Goal: Check status: Check status

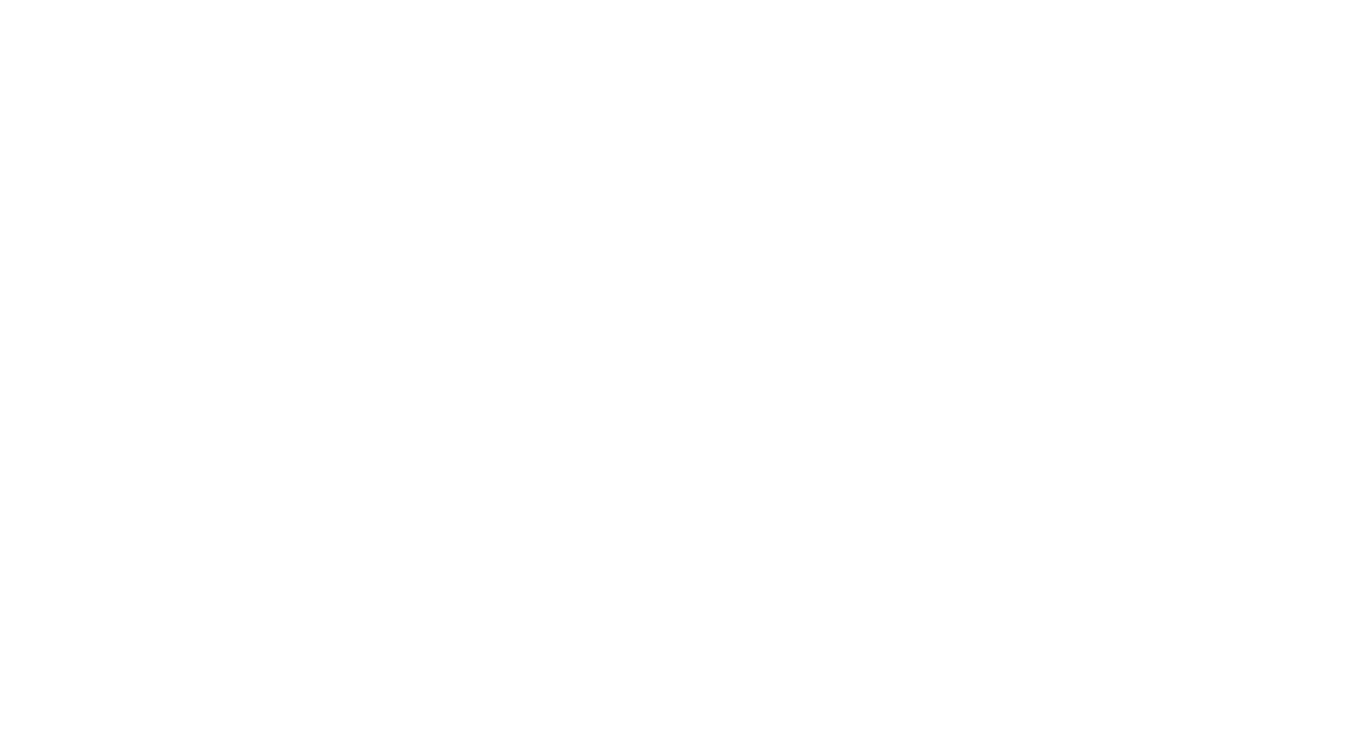
type input "BRK Smoke/co detector"
drag, startPoint x: 458, startPoint y: 68, endPoint x: 350, endPoint y: 76, distance: 108.3
type input "B"
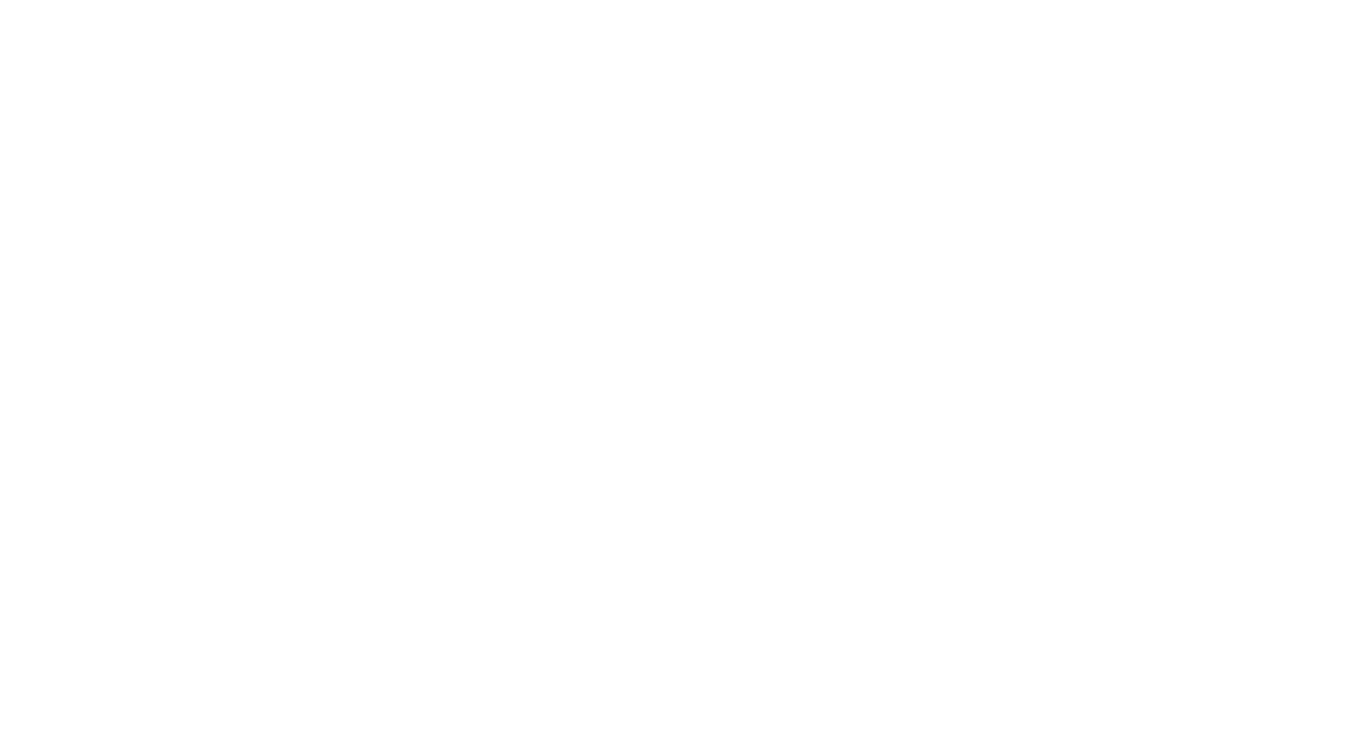
type input "BRK smoke and"
drag, startPoint x: 520, startPoint y: 71, endPoint x: 317, endPoint y: 83, distance: 203.0
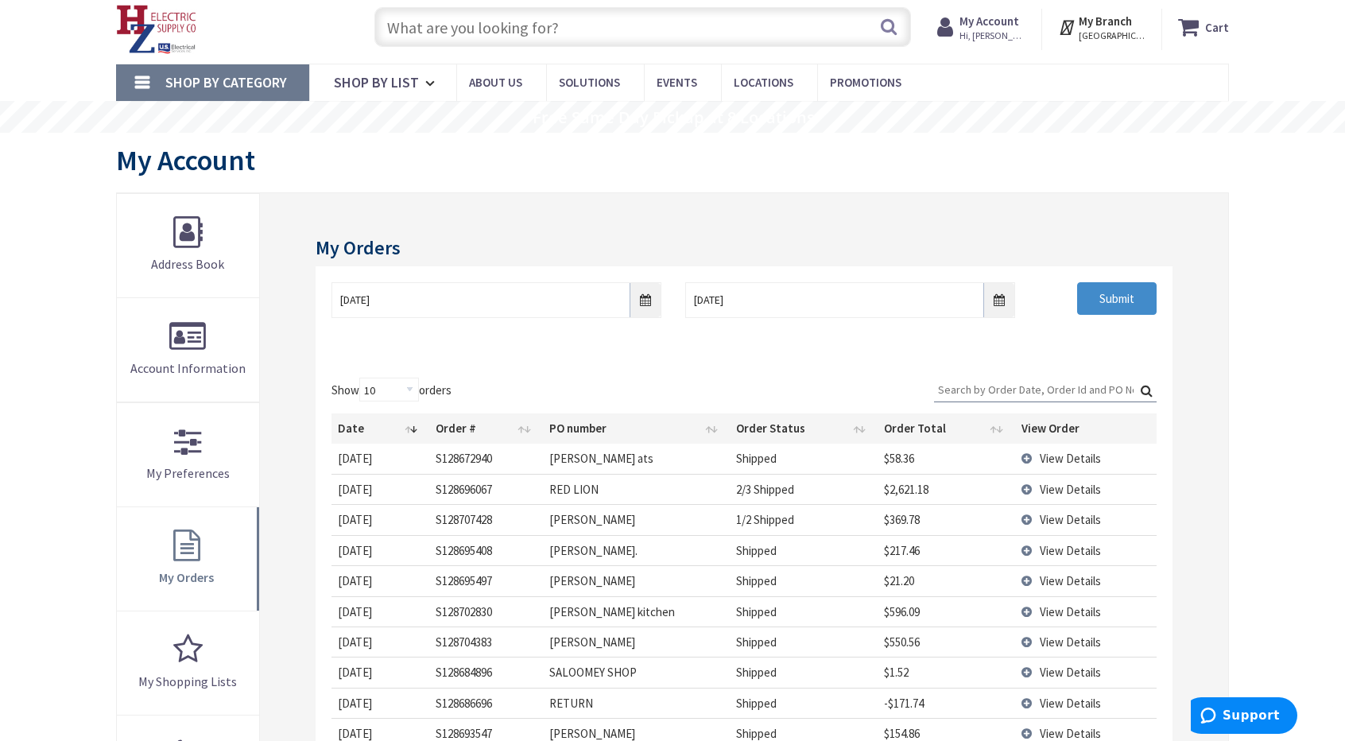
scroll to position [159, 0]
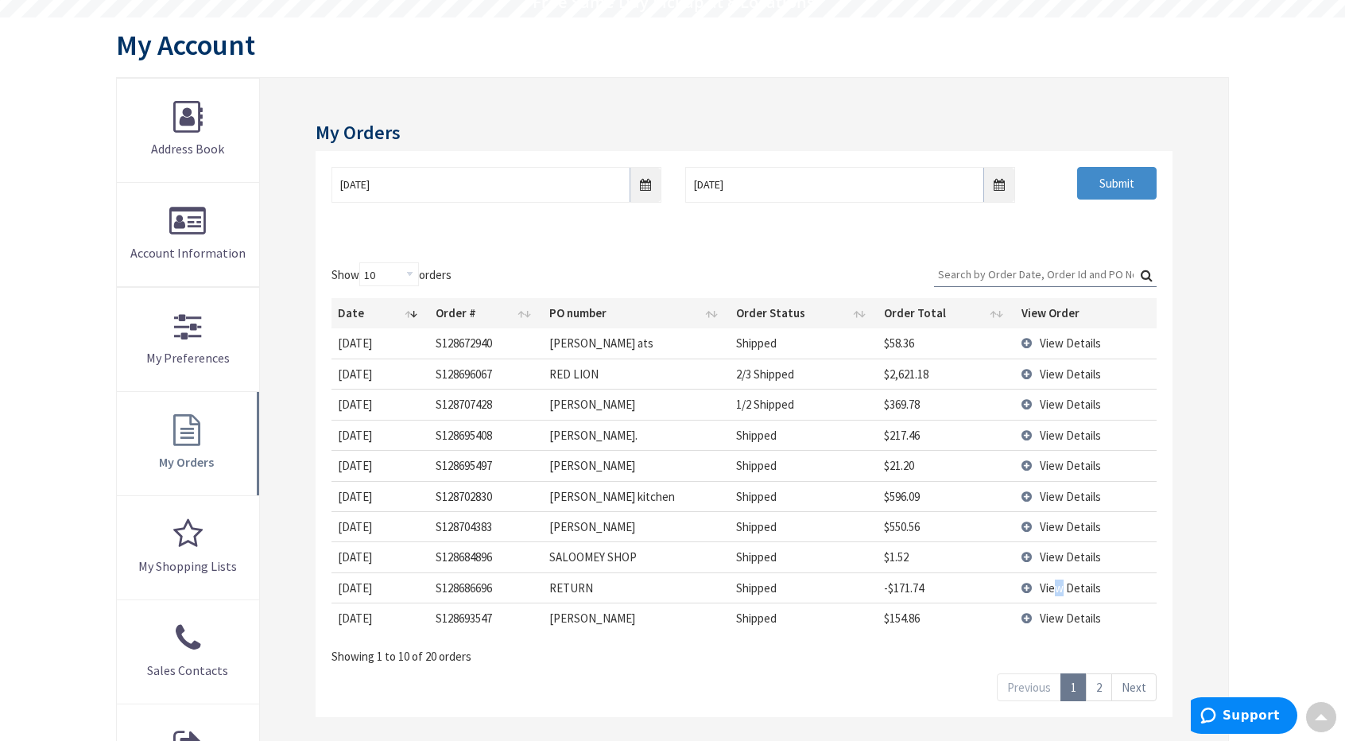
click at [1059, 584] on span "View Details" at bounding box center [1070, 587] width 61 height 15
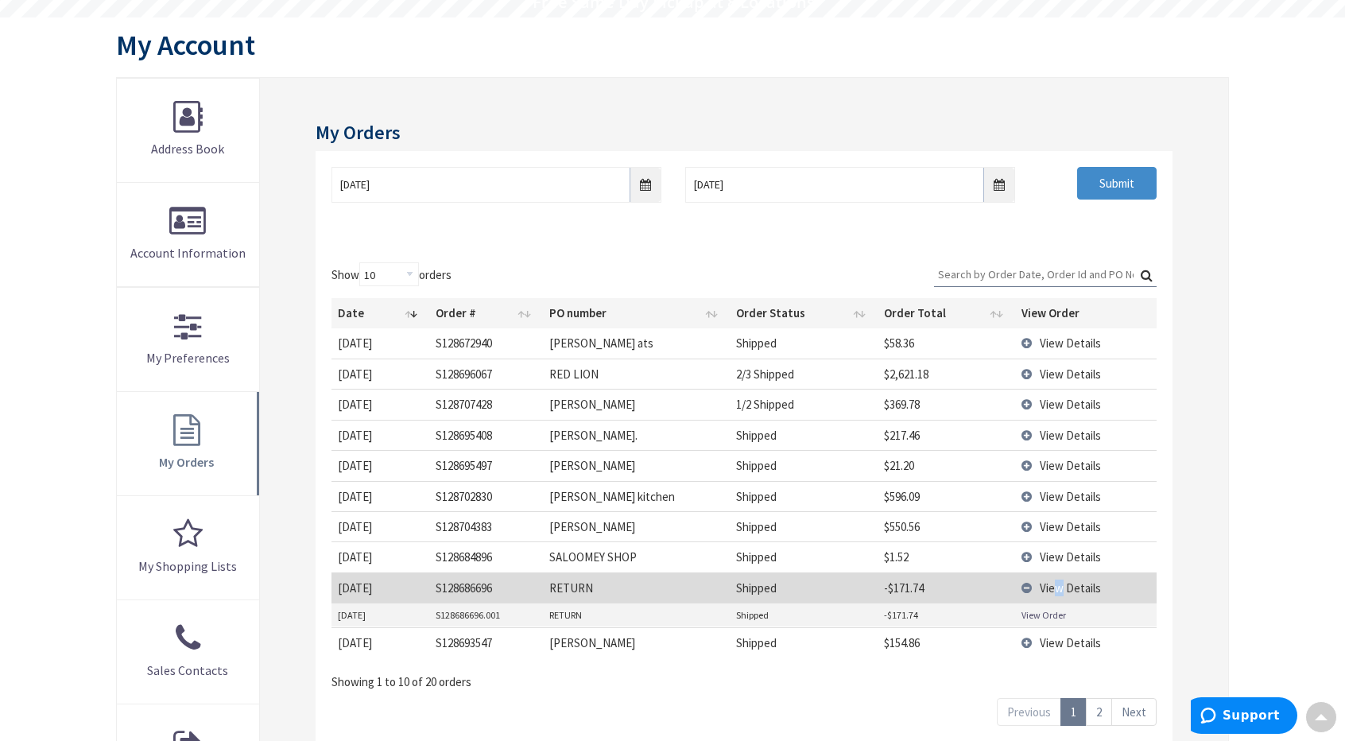
click at [1056, 614] on link "View Order" at bounding box center [1043, 615] width 45 height 14
click at [413, 274] on select "10 25 50 100" at bounding box center [389, 274] width 60 height 24
select select "50"
click at [361, 262] on select "10 25 50 100" at bounding box center [389, 274] width 60 height 24
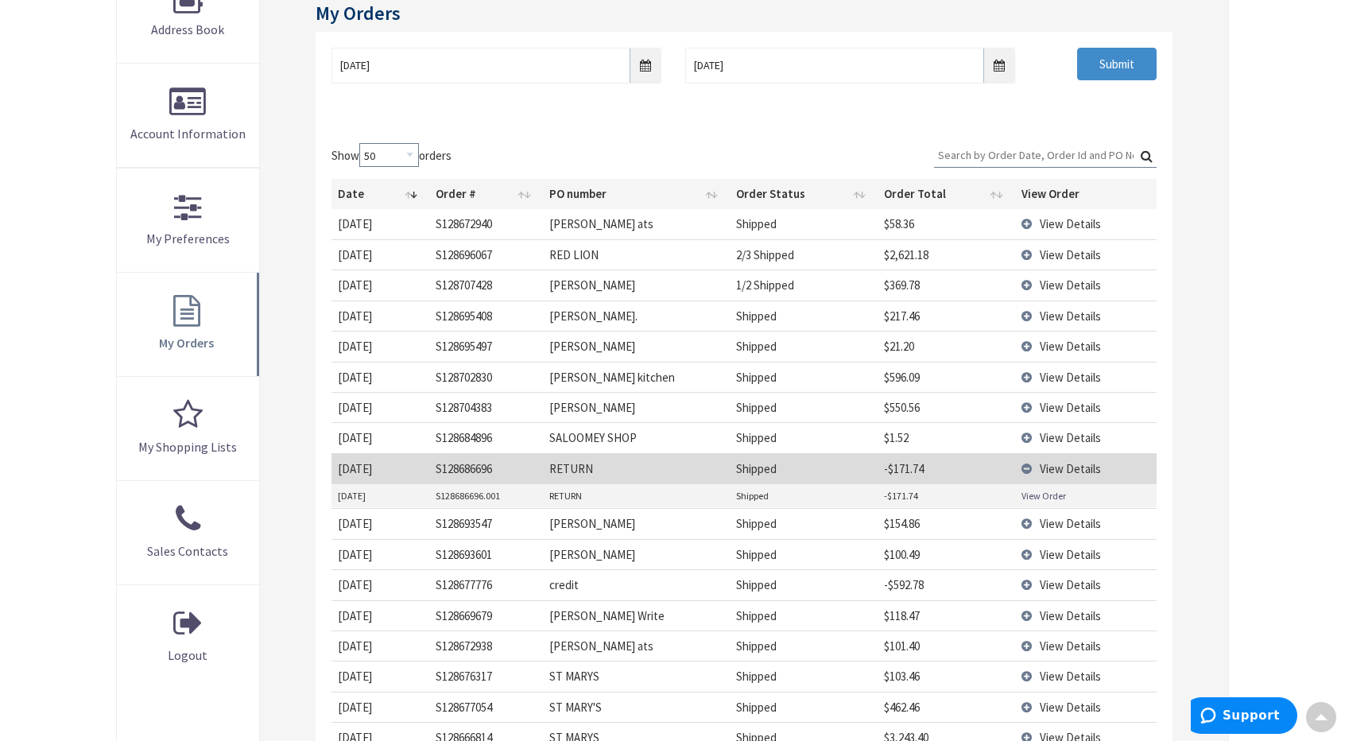
scroll to position [79, 0]
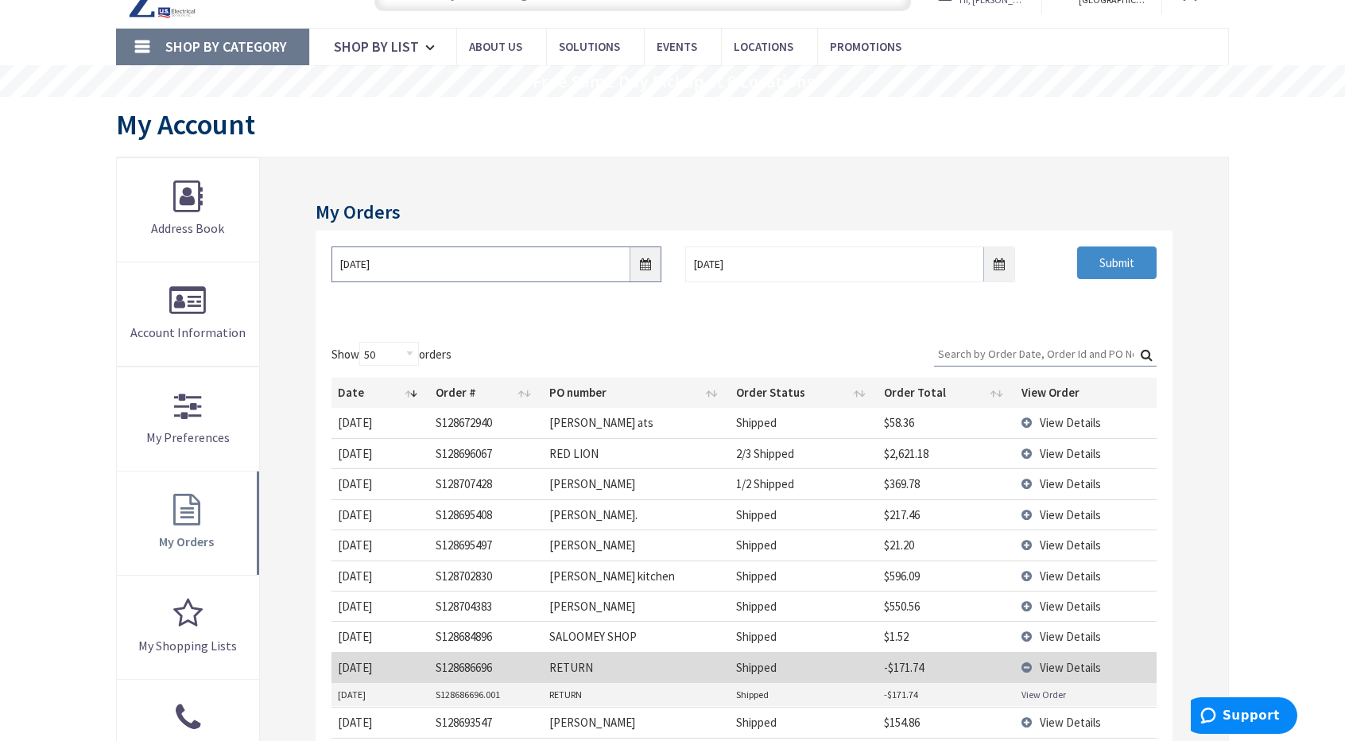
click at [647, 266] on input "8/28/2025" at bounding box center [496, 264] width 330 height 36
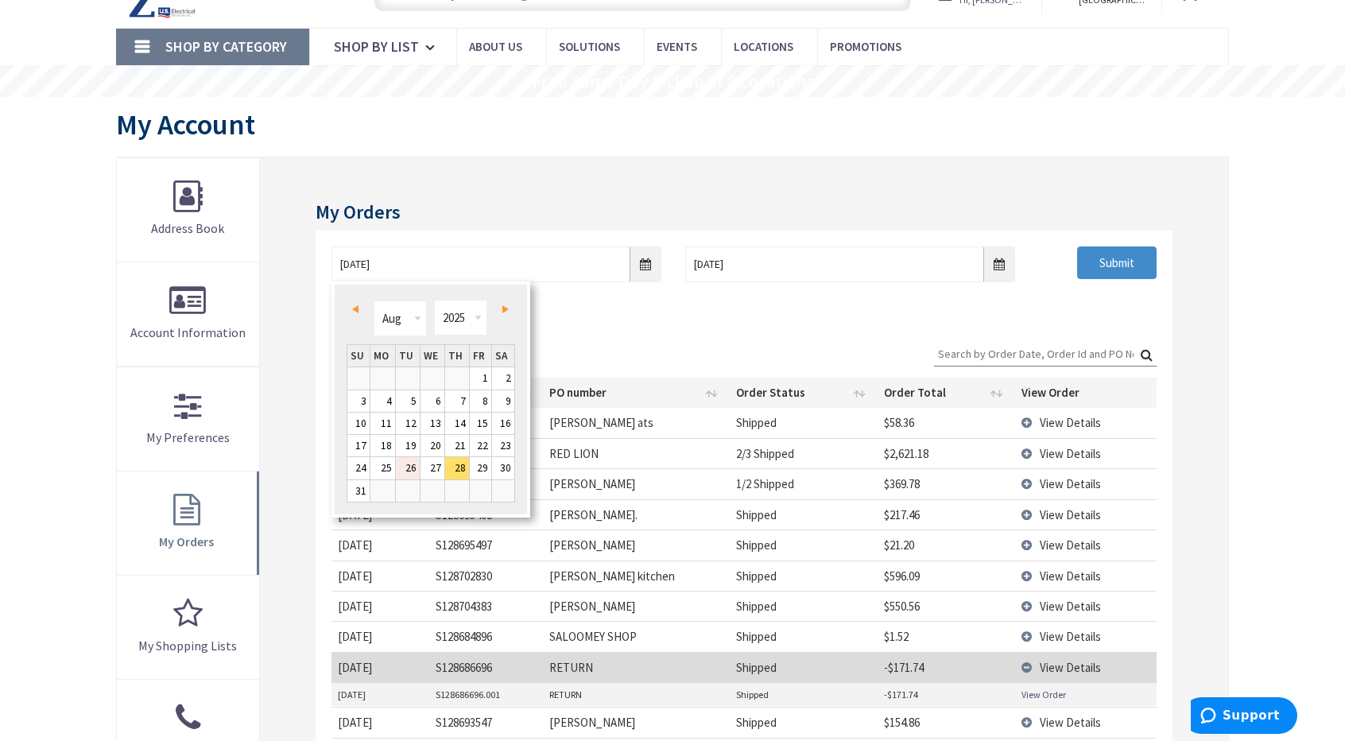
click at [405, 465] on link "26" at bounding box center [408, 467] width 24 height 21
type input "08/26/2025"
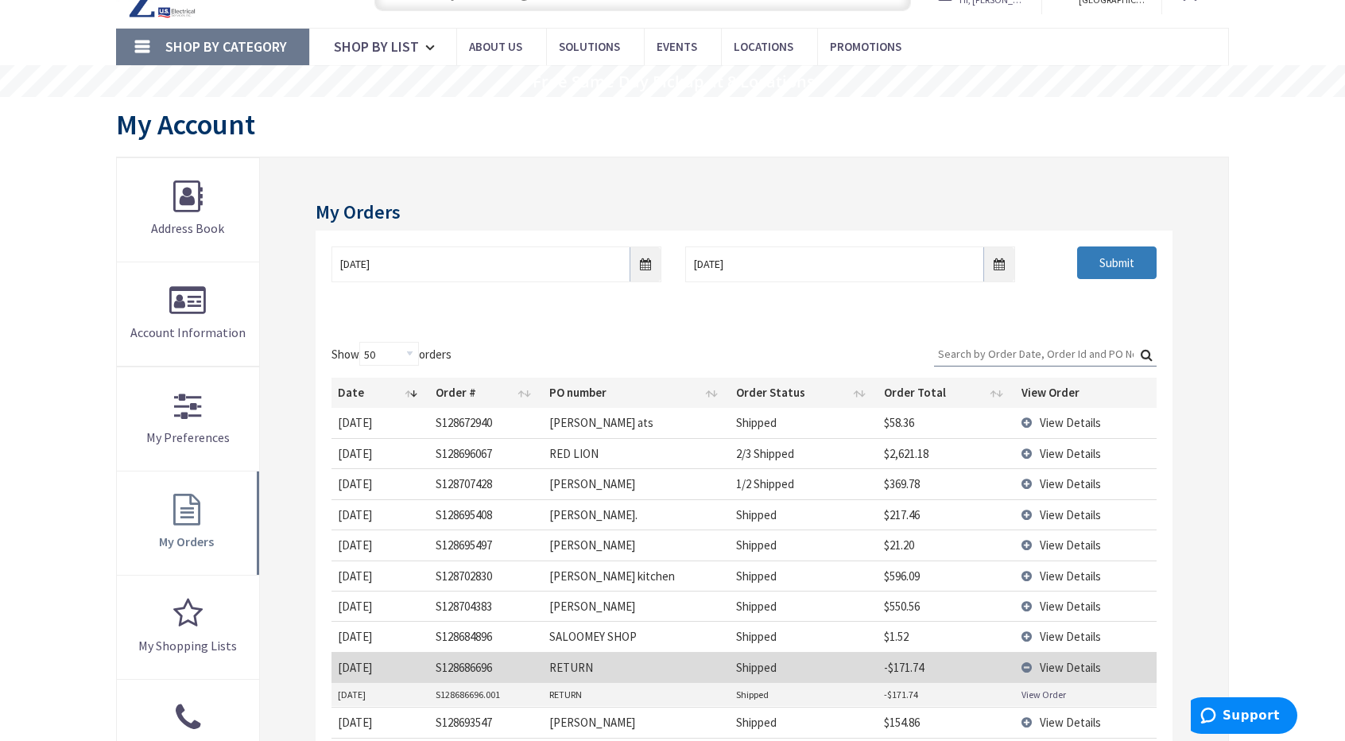
click at [1125, 263] on input "Submit" at bounding box center [1116, 262] width 79 height 33
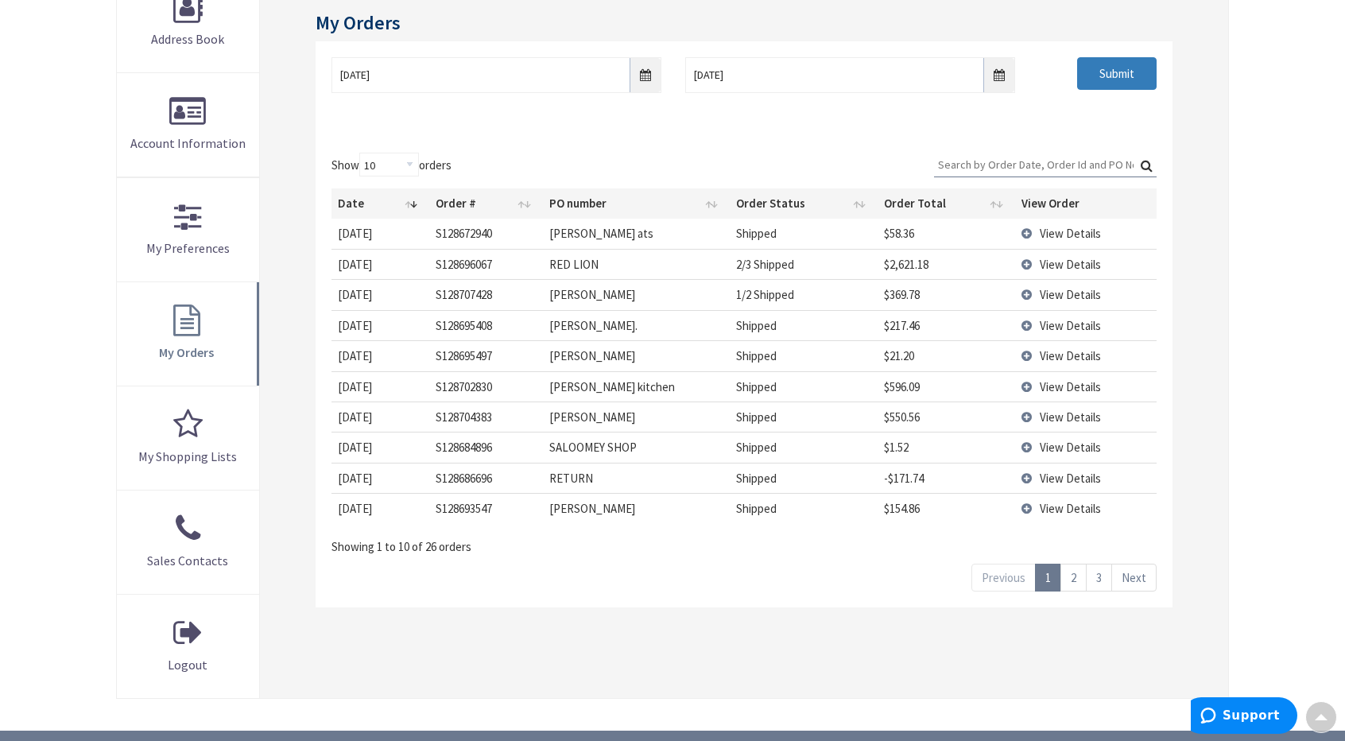
scroll to position [159, 0]
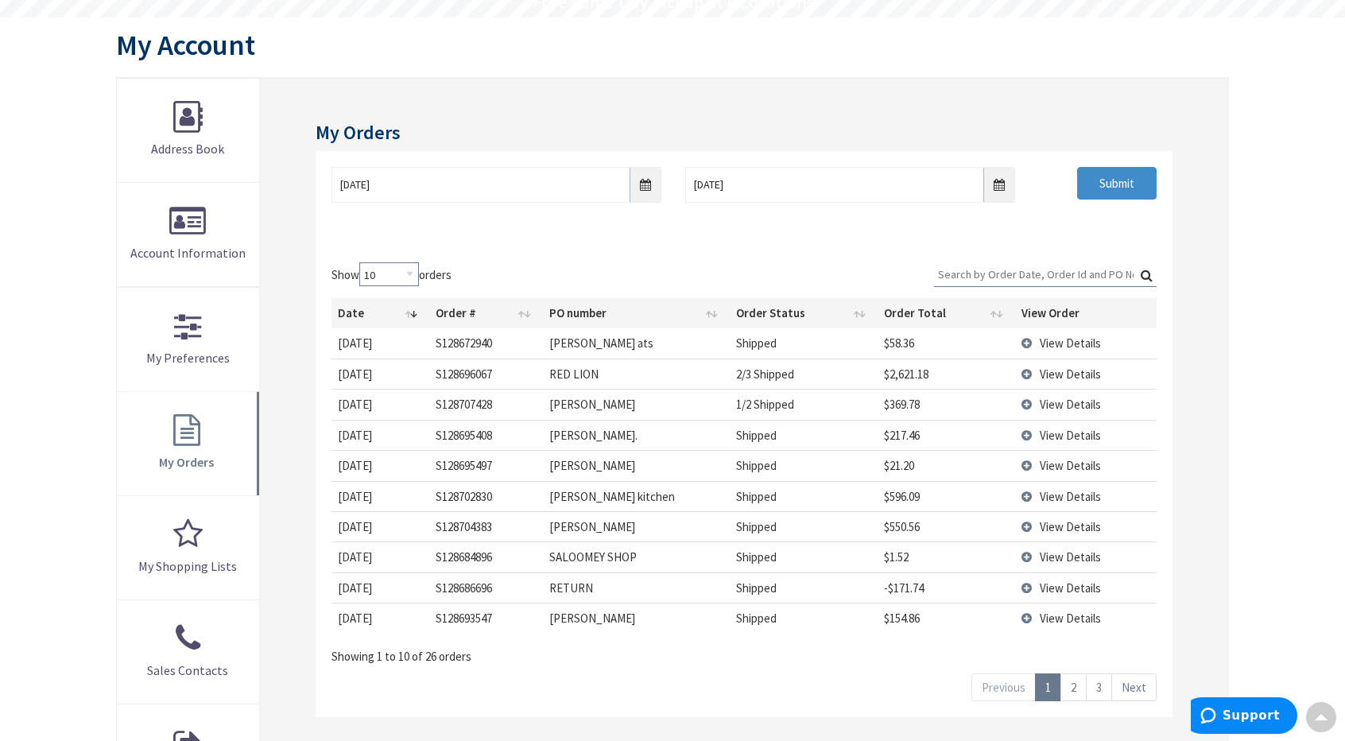
click at [411, 276] on select "10 25 50 100" at bounding box center [389, 274] width 60 height 24
select select "50"
click at [361, 262] on select "10 25 50 100" at bounding box center [389, 274] width 60 height 24
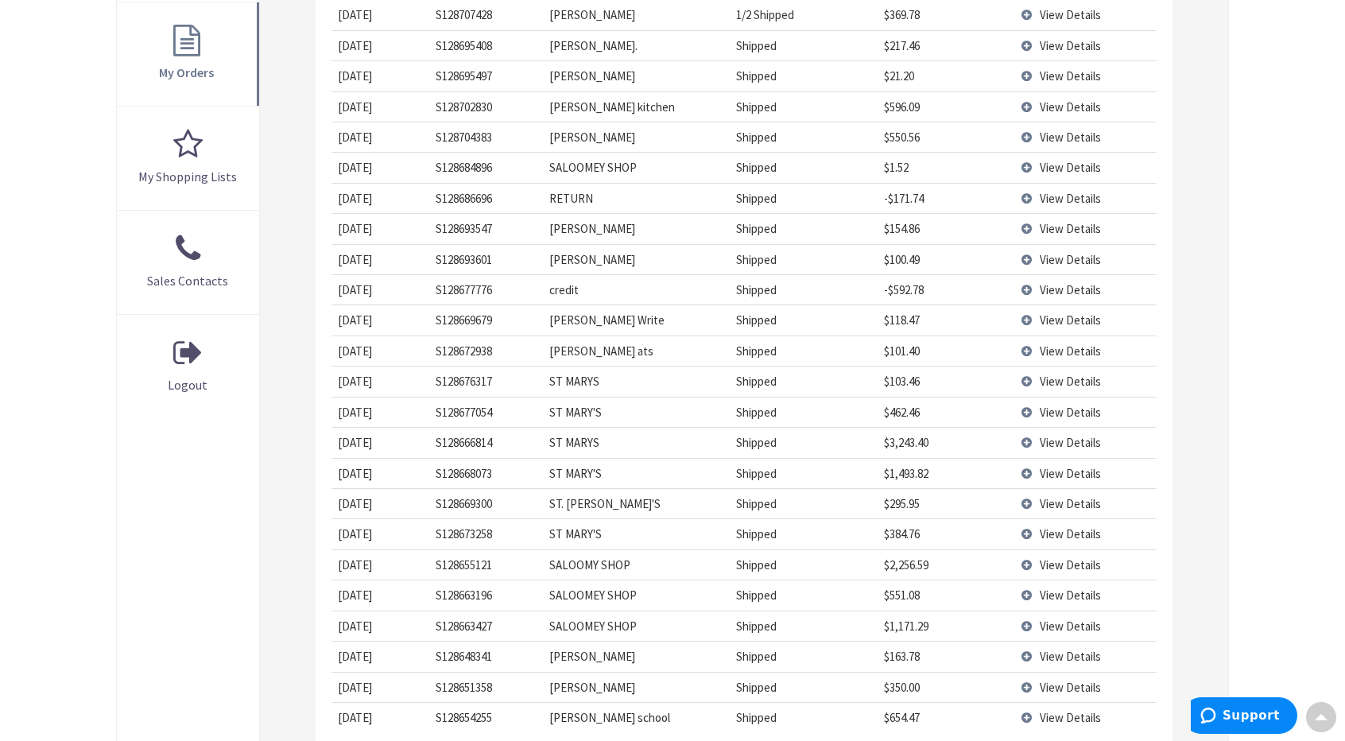
scroll to position [636, 0]
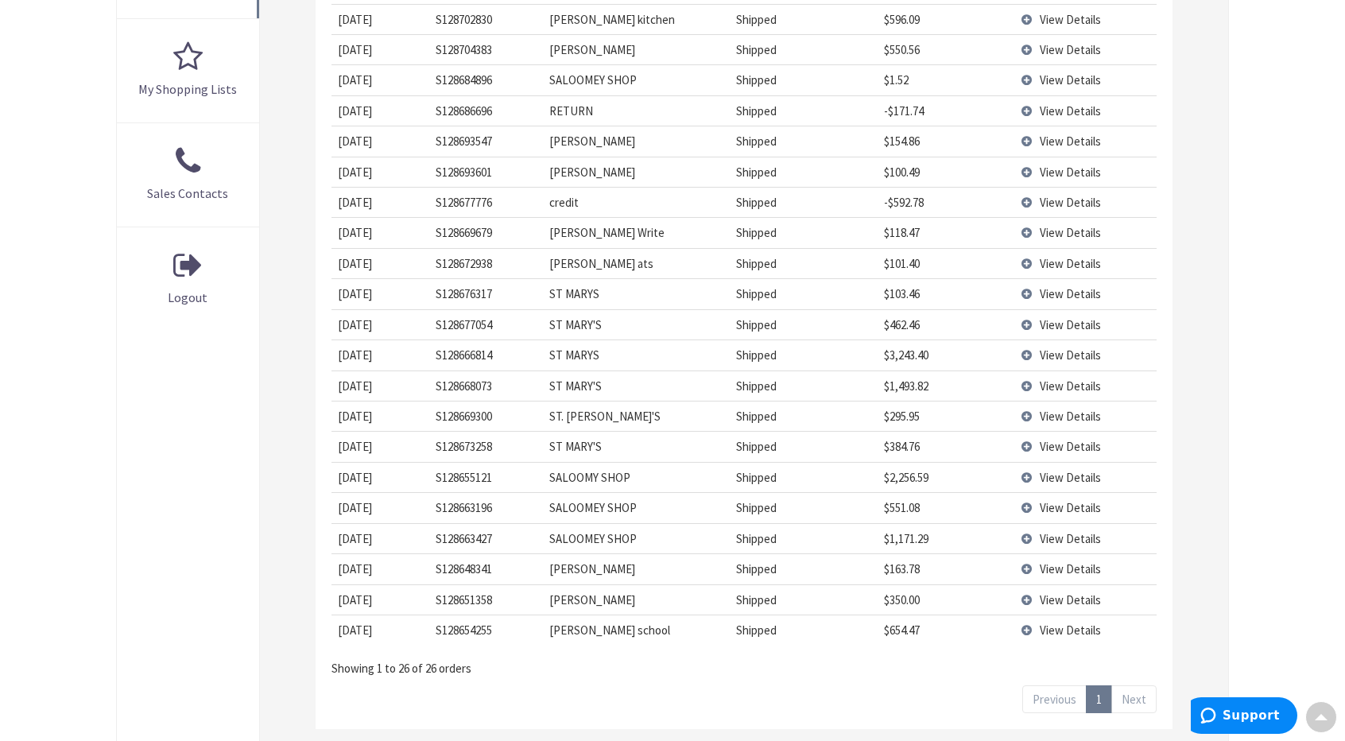
click at [1079, 195] on span "View Details" at bounding box center [1070, 202] width 61 height 15
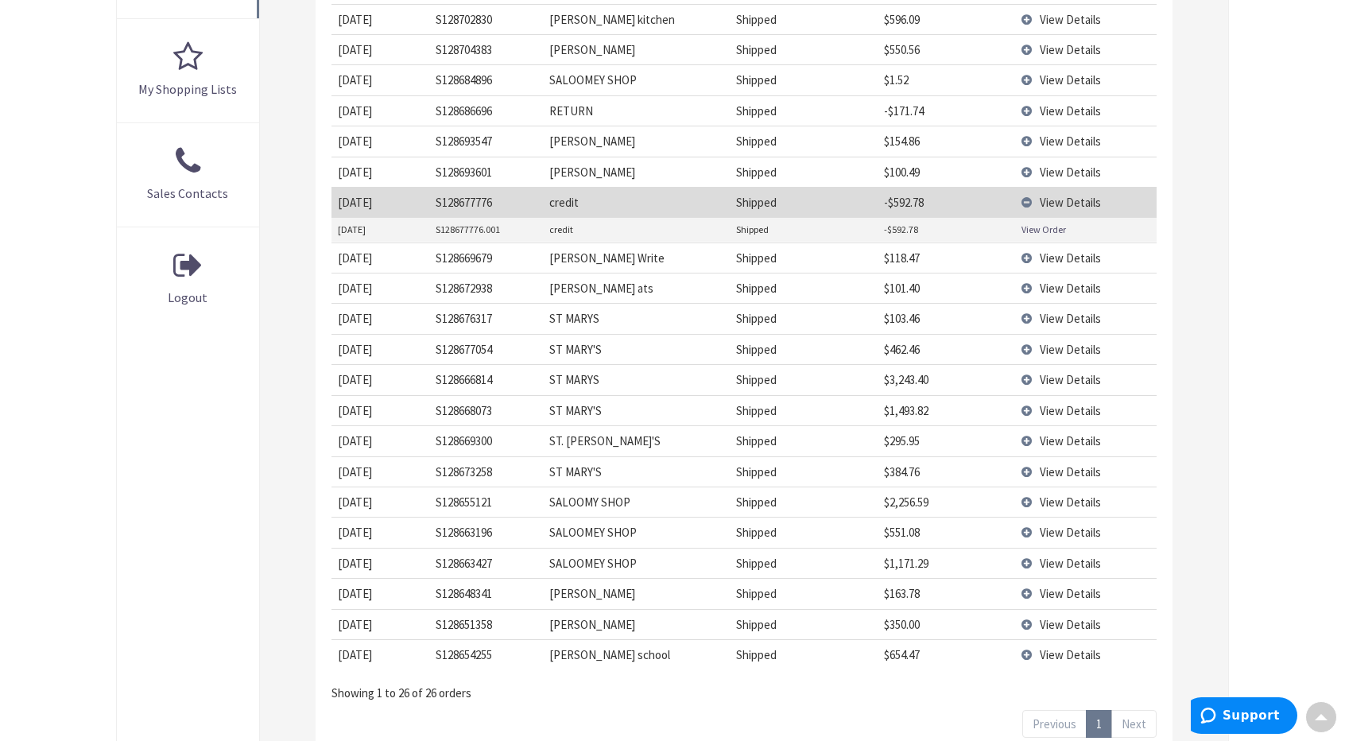
click at [1059, 227] on link "View Order" at bounding box center [1043, 230] width 45 height 14
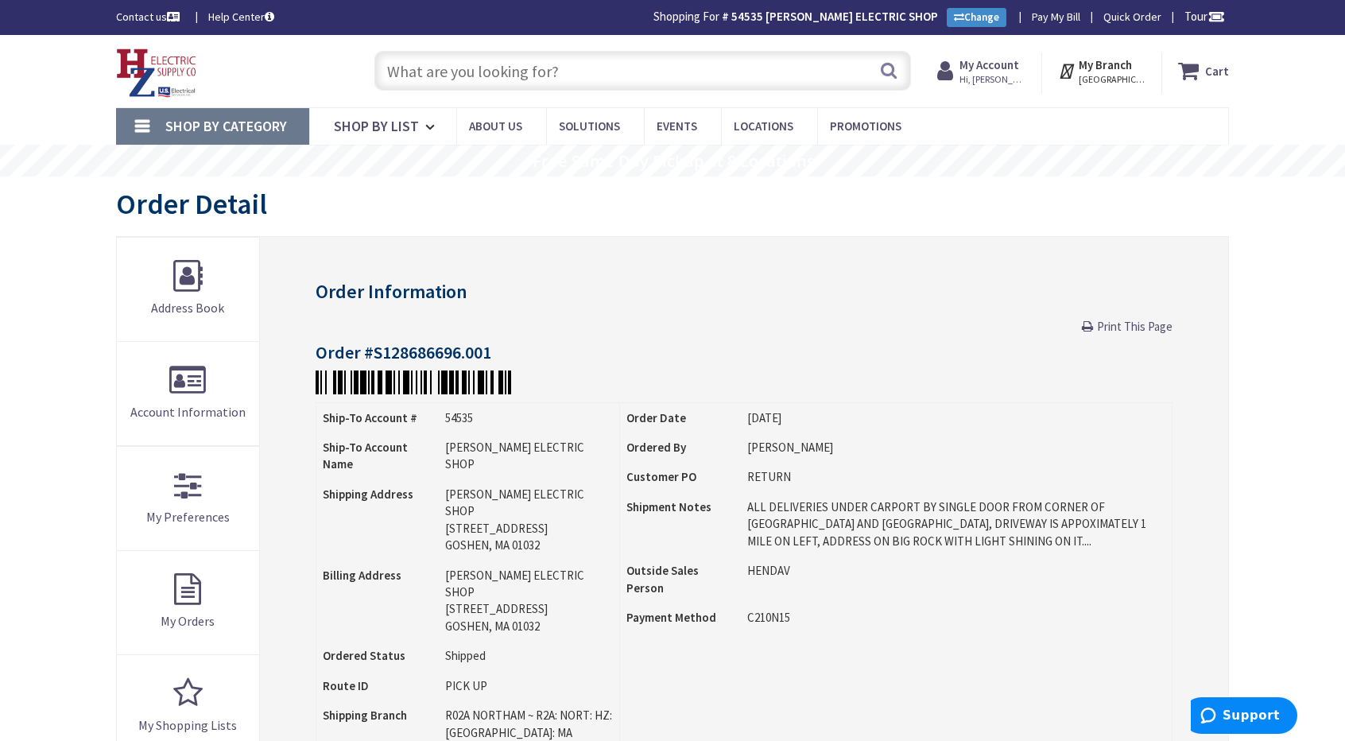
click at [1127, 326] on span "Print This Page" at bounding box center [1135, 326] width 76 height 15
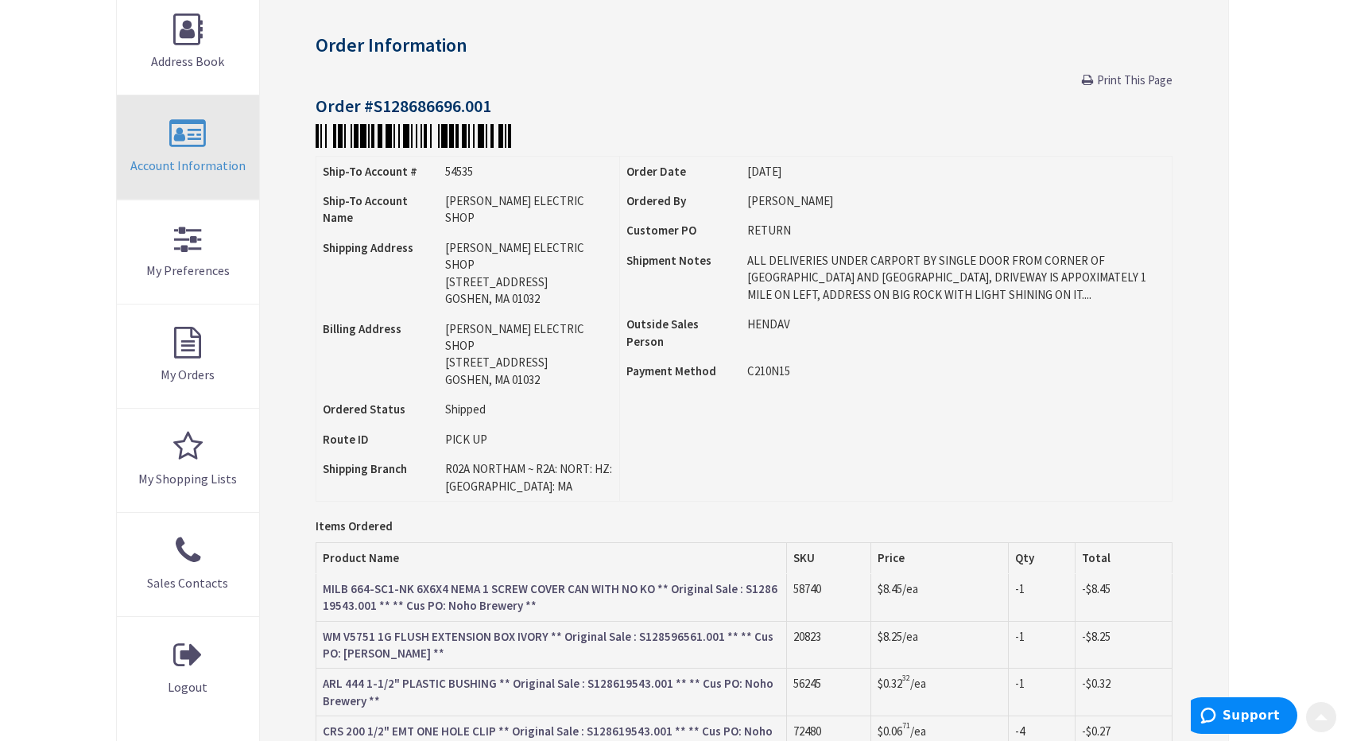
scroll to position [318, 0]
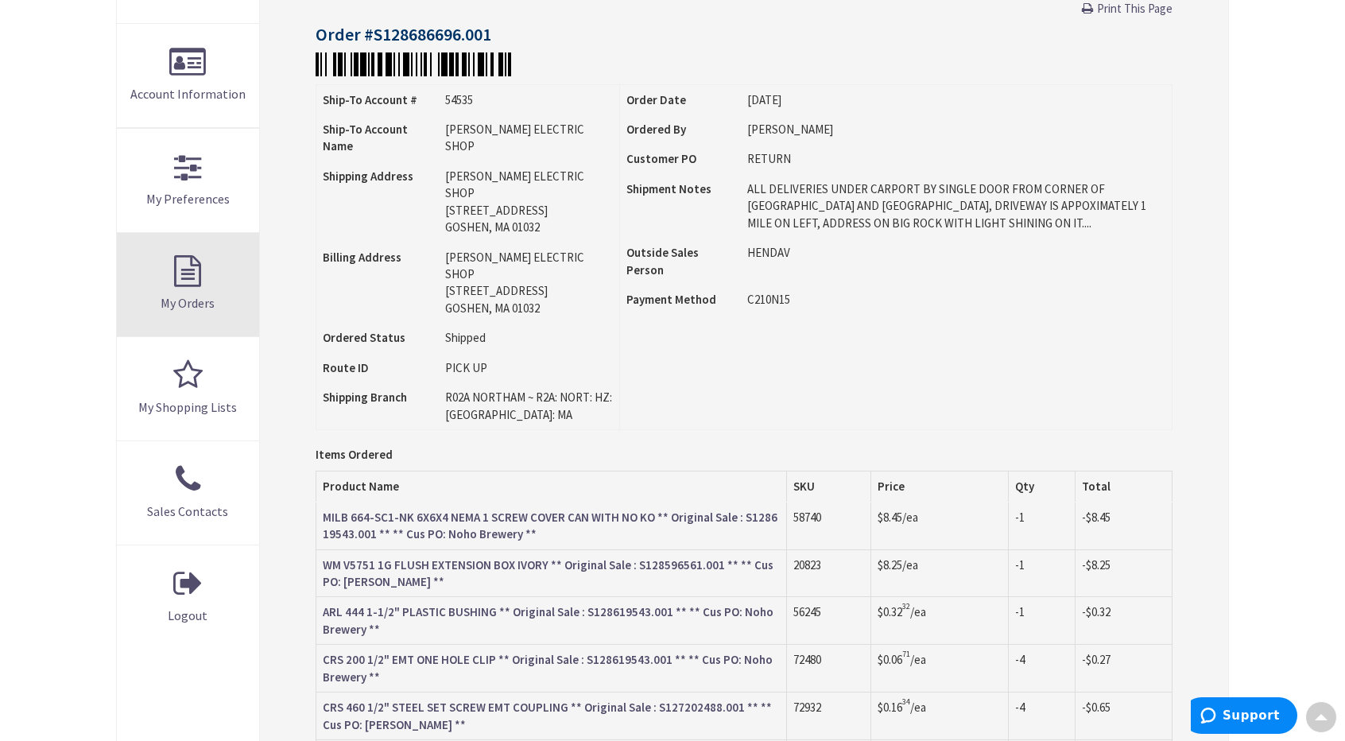
click at [190, 265] on link "My Orders" at bounding box center [188, 284] width 142 height 103
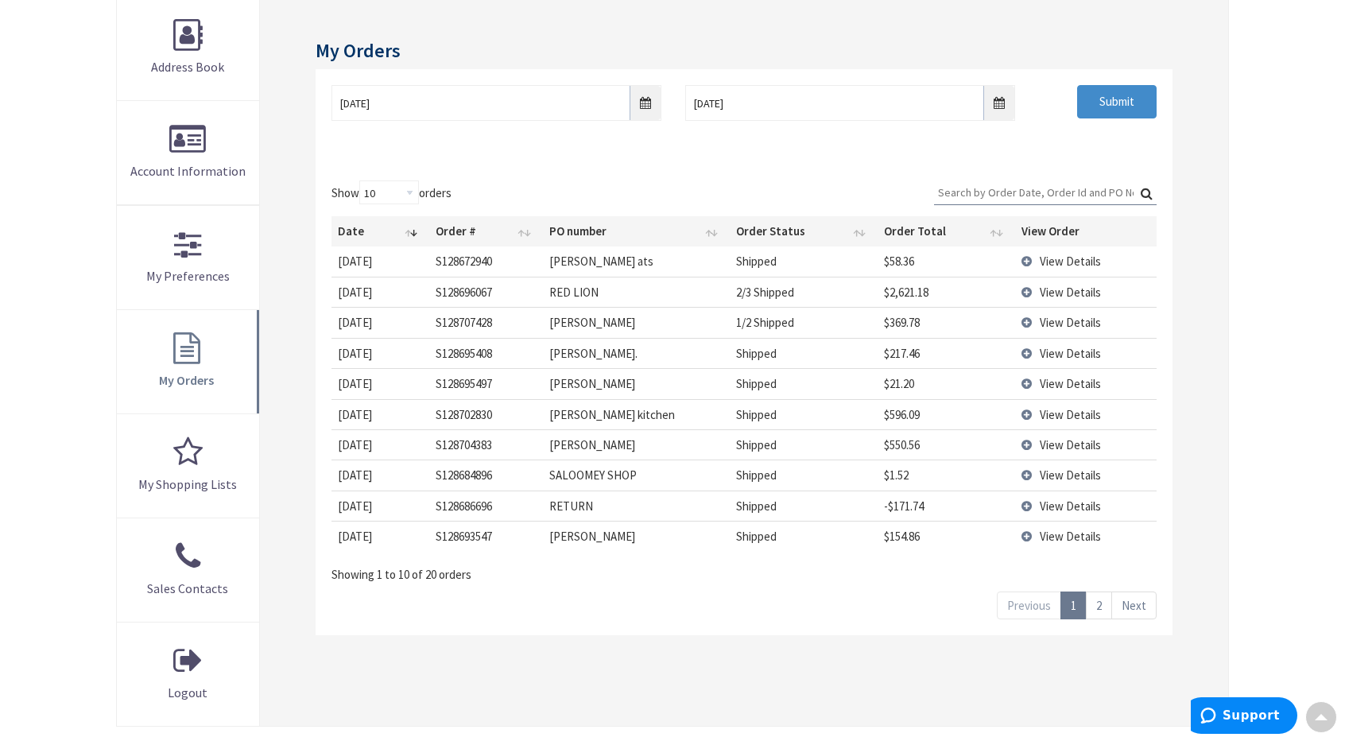
scroll to position [240, 0]
click at [1130, 605] on link "Next" at bounding box center [1133, 606] width 45 height 28
click at [1028, 606] on link "Previous" at bounding box center [1029, 606] width 64 height 28
click at [645, 103] on input "8/28/2025" at bounding box center [496, 104] width 330 height 36
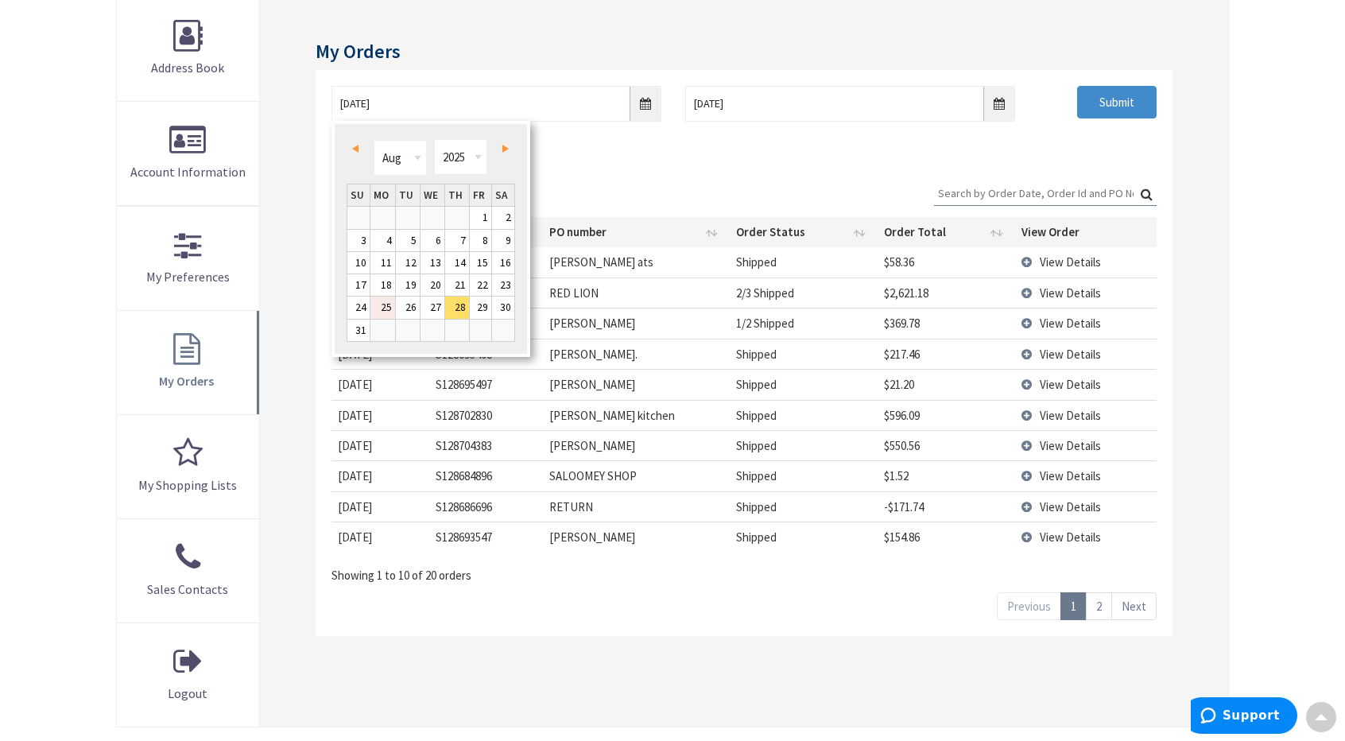
click at [383, 306] on link "25" at bounding box center [382, 306] width 25 height 21
type input "08/25/2025"
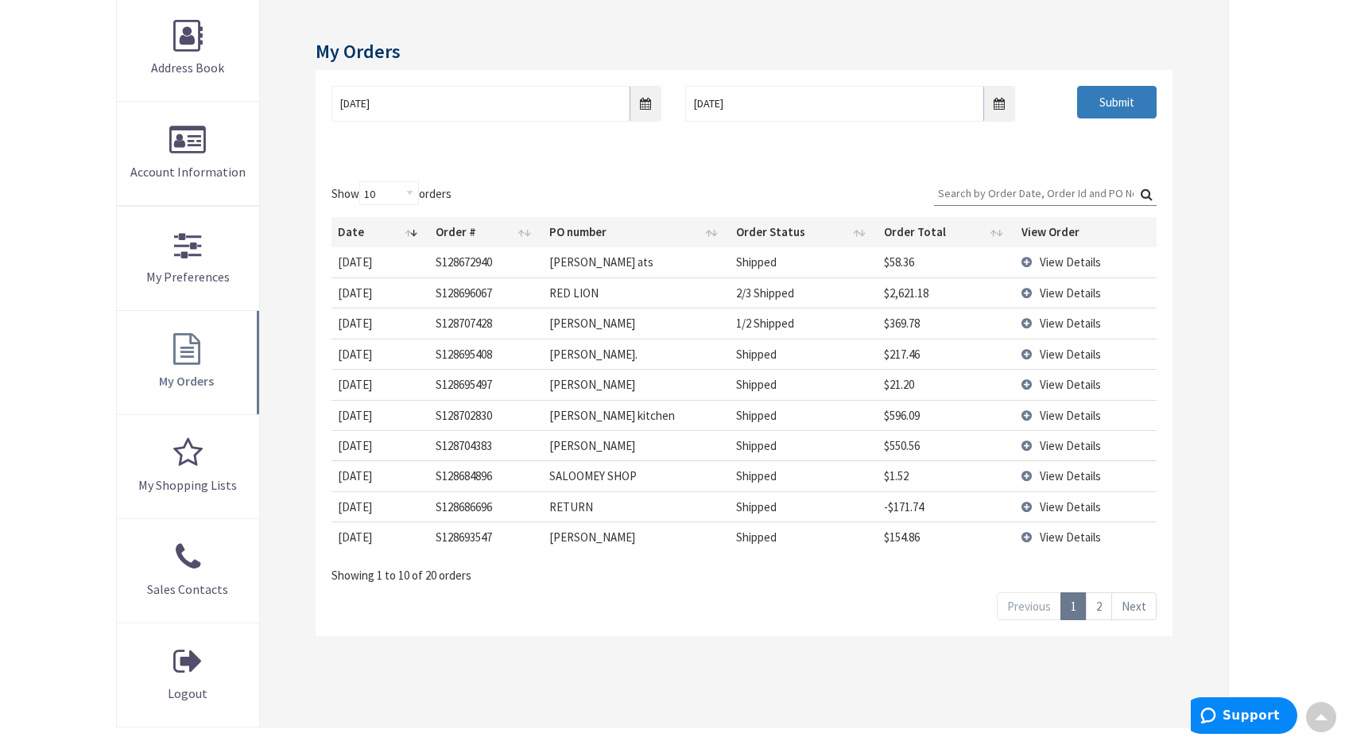
click at [1132, 103] on input "Submit" at bounding box center [1116, 102] width 79 height 33
click at [1140, 605] on link "Next" at bounding box center [1133, 606] width 45 height 28
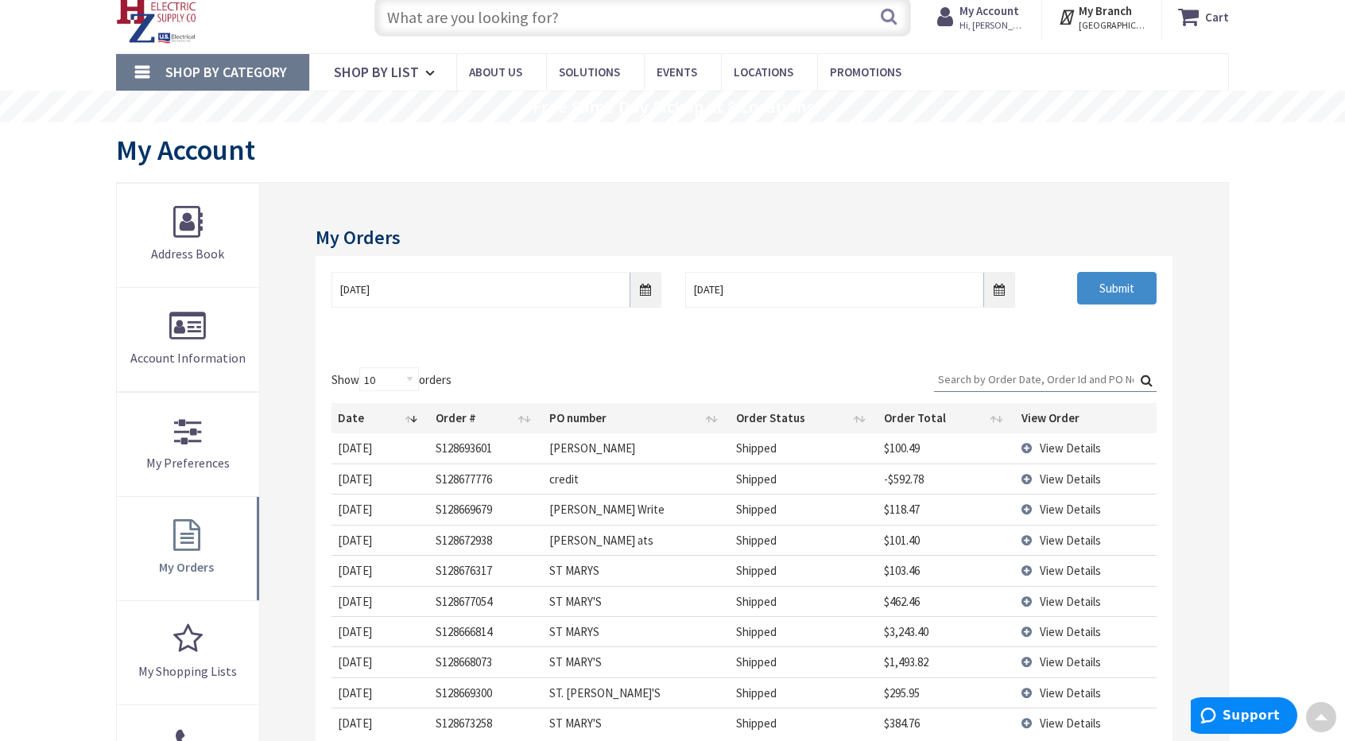
scroll to position [0, 0]
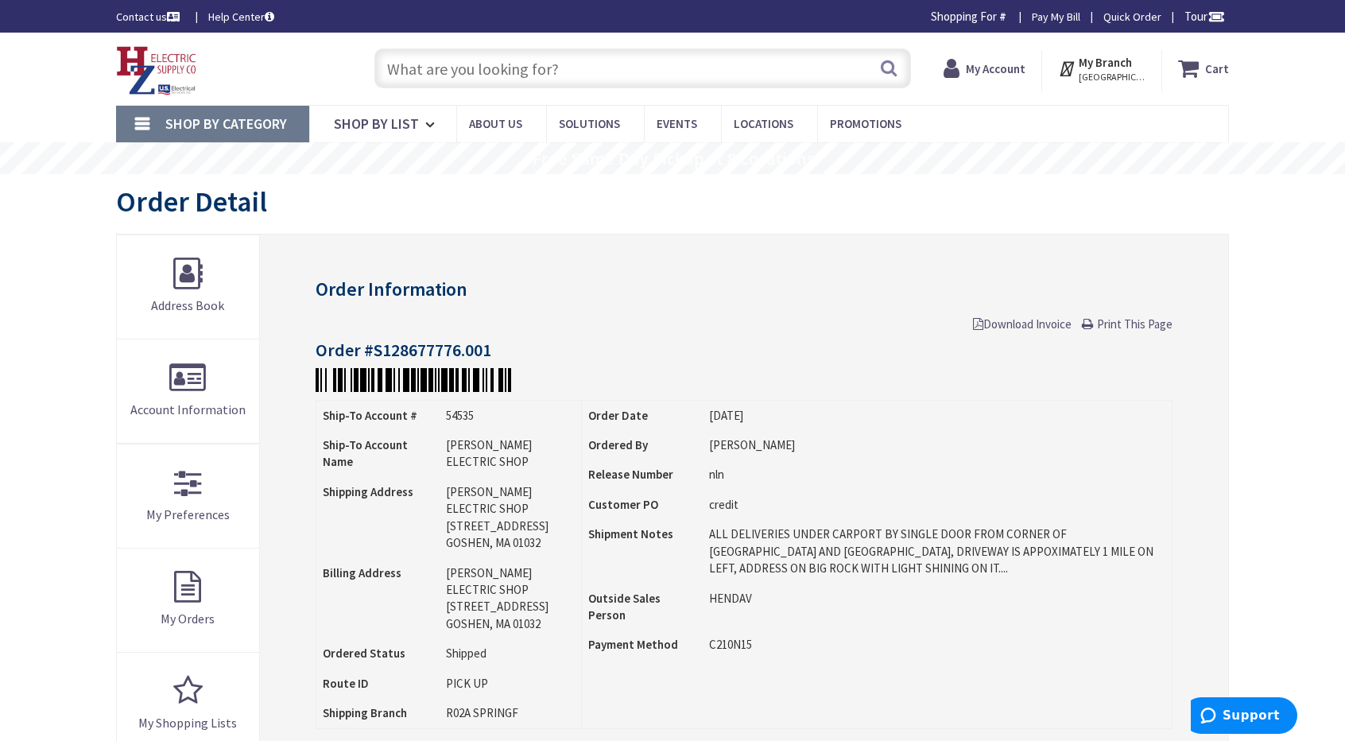
drag, startPoint x: 1146, startPoint y: 323, endPoint x: 1036, endPoint y: 565, distance: 265.7
click at [1146, 323] on span "Print This Page" at bounding box center [1135, 323] width 76 height 15
